Goal: Find specific page/section: Find specific page/section

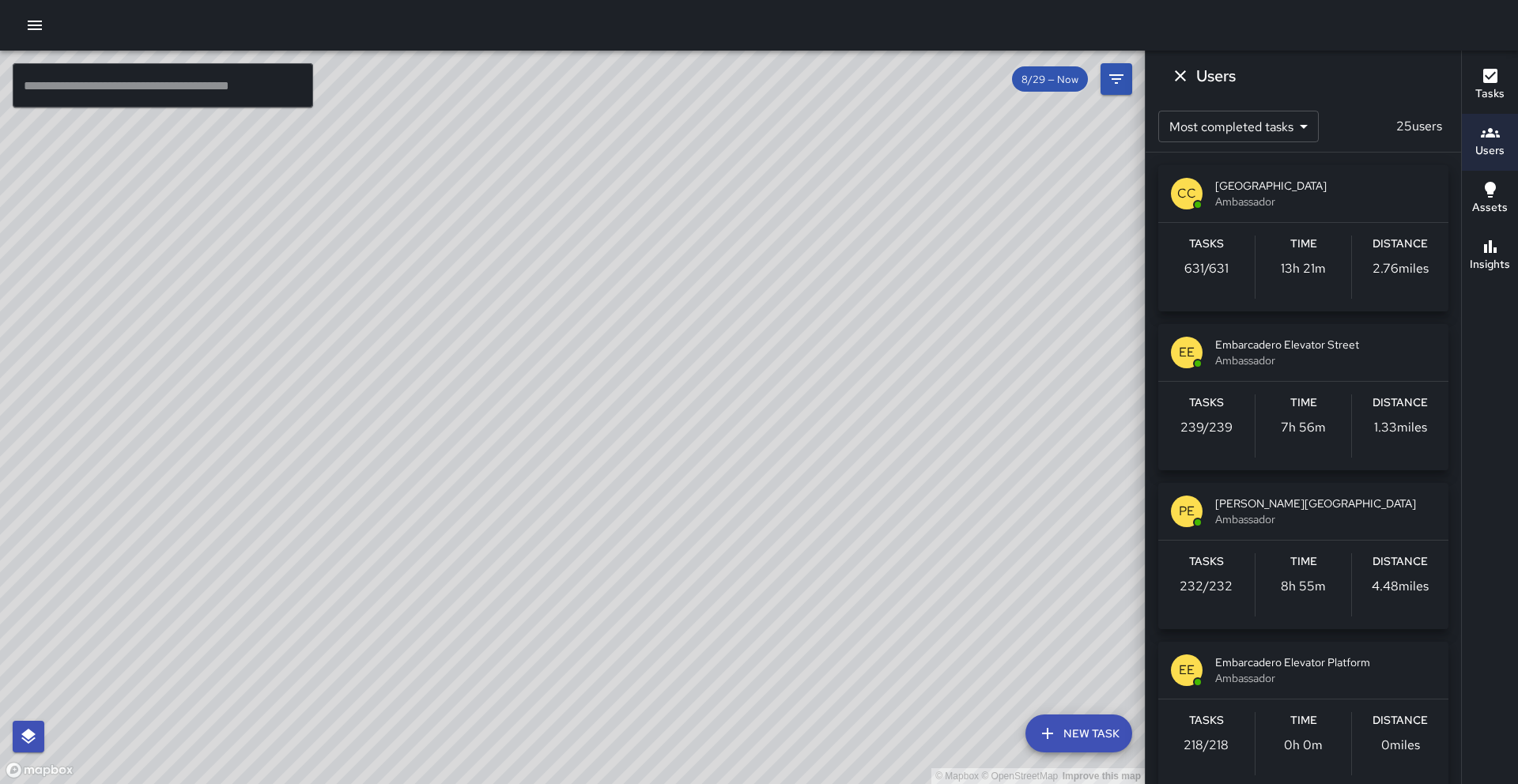
scroll to position [1211, 0]
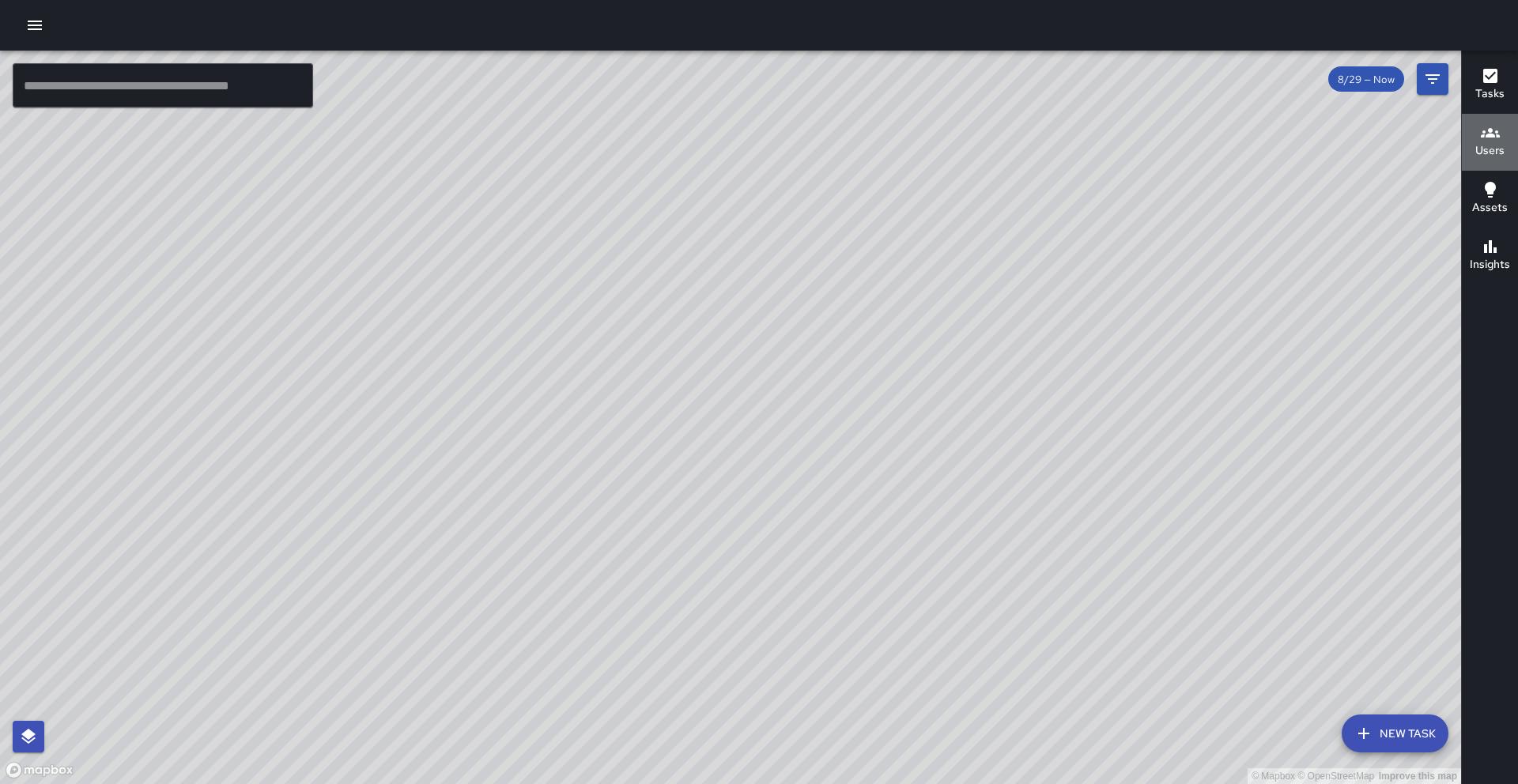
click at [1494, 151] on h6 "Users" at bounding box center [1490, 150] width 30 height 17
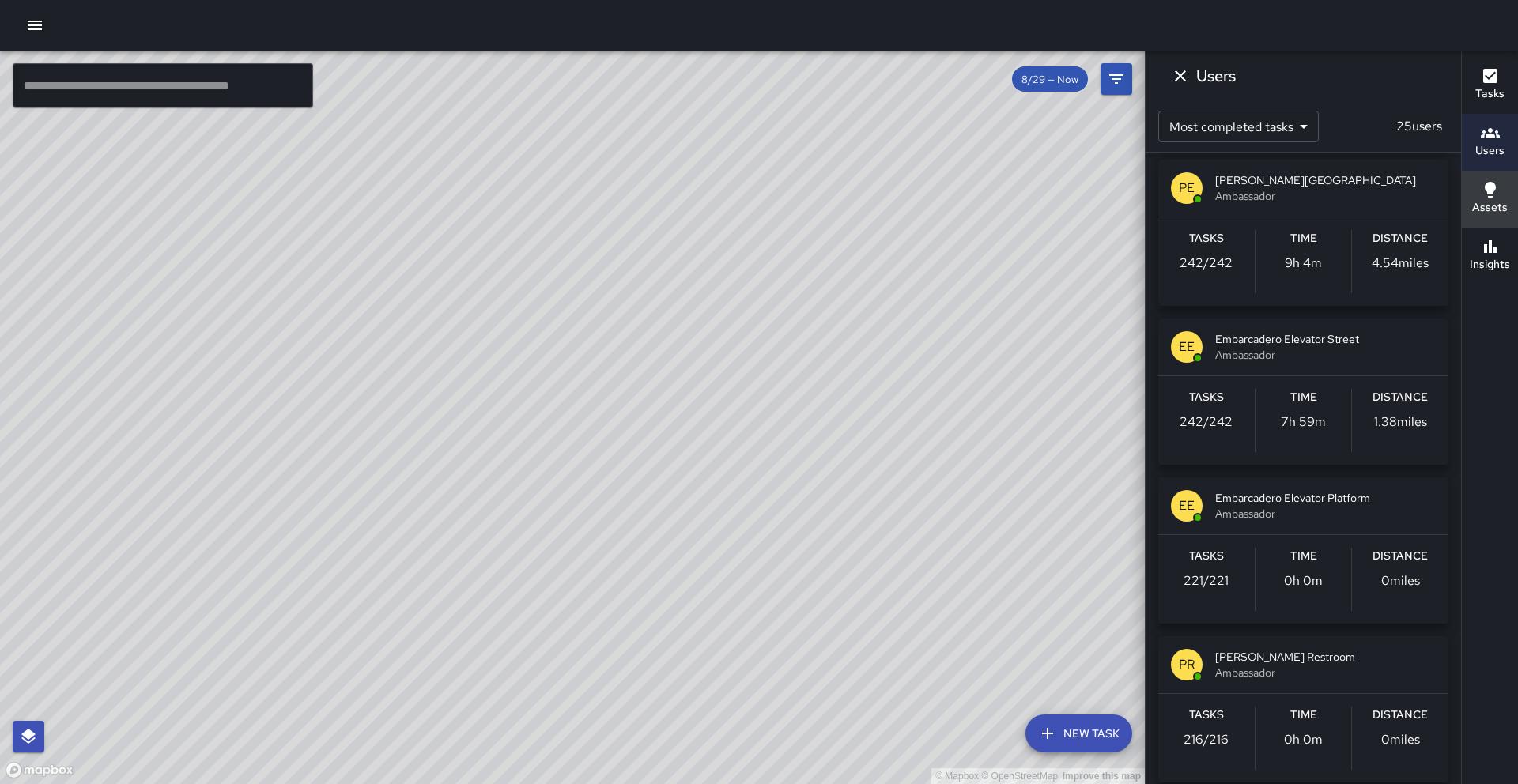
scroll to position [6, 0]
